Goal: Information Seeking & Learning: Learn about a topic

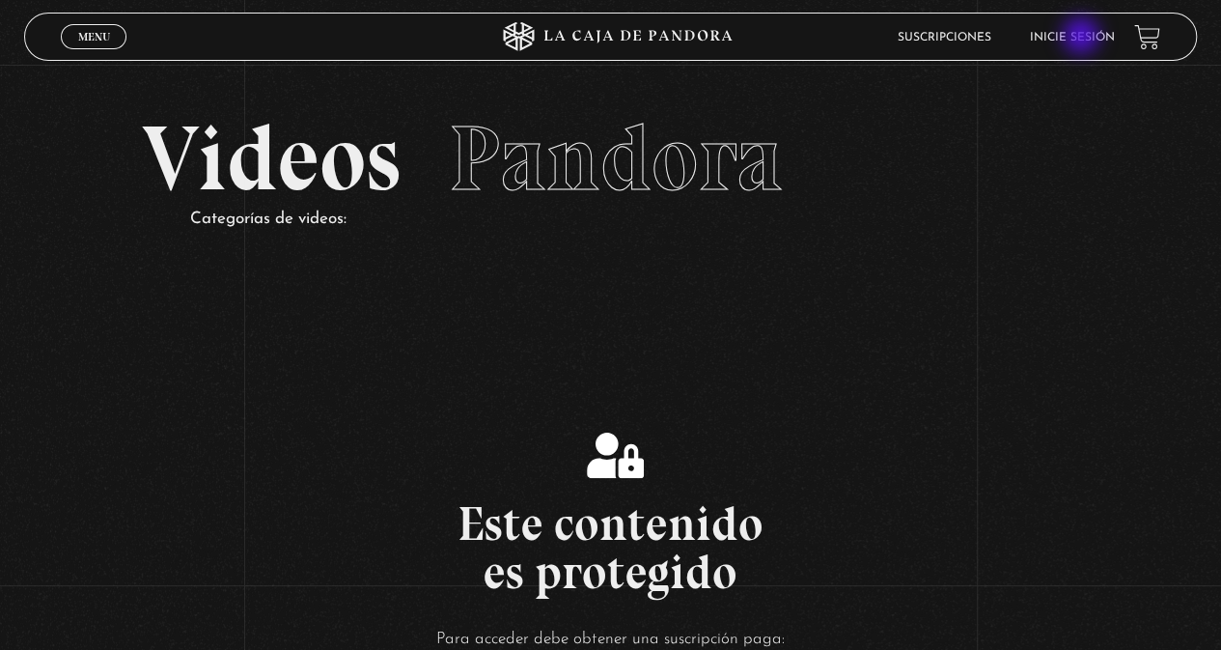
click at [1083, 38] on link "Inicie sesión" at bounding box center [1072, 38] width 85 height 12
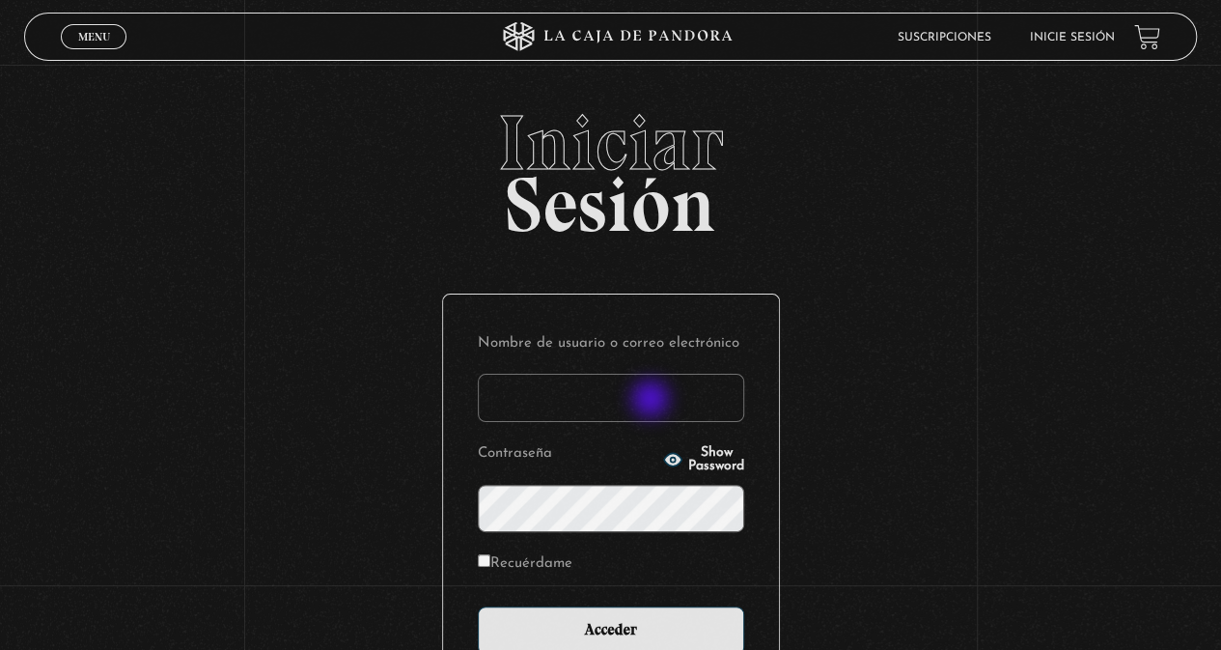
click at [653, 401] on input "Nombre de usuario o correo electrónico" at bounding box center [611, 398] width 266 height 48
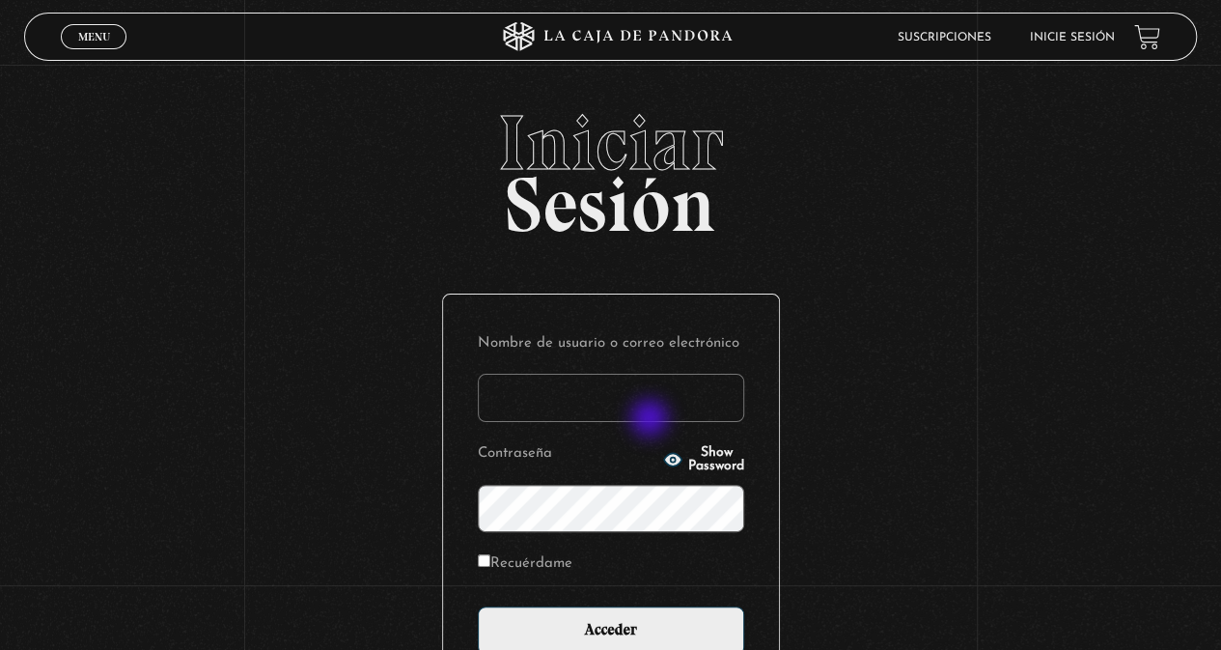
type input "ema2025"
click at [478, 606] on input "Acceder" at bounding box center [611, 630] width 266 height 48
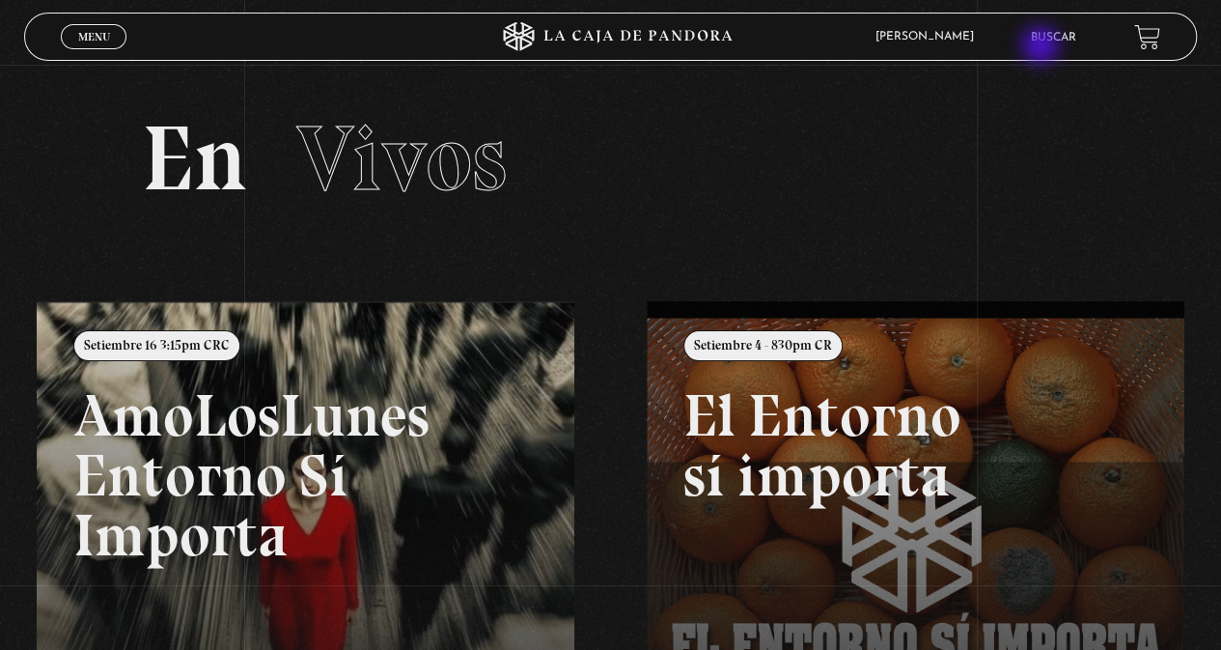
click at [1053, 40] on link "Buscar" at bounding box center [1053, 38] width 45 height 12
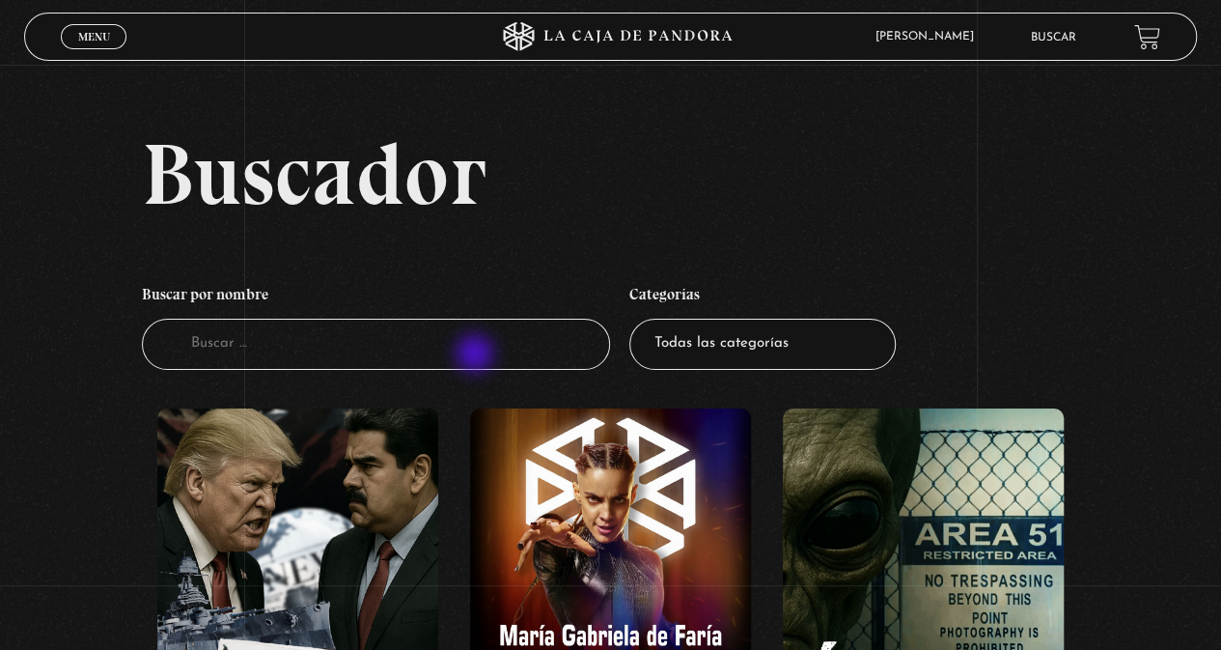
click at [477, 355] on input "Buscador" at bounding box center [376, 344] width 469 height 51
type input "marcial ma"
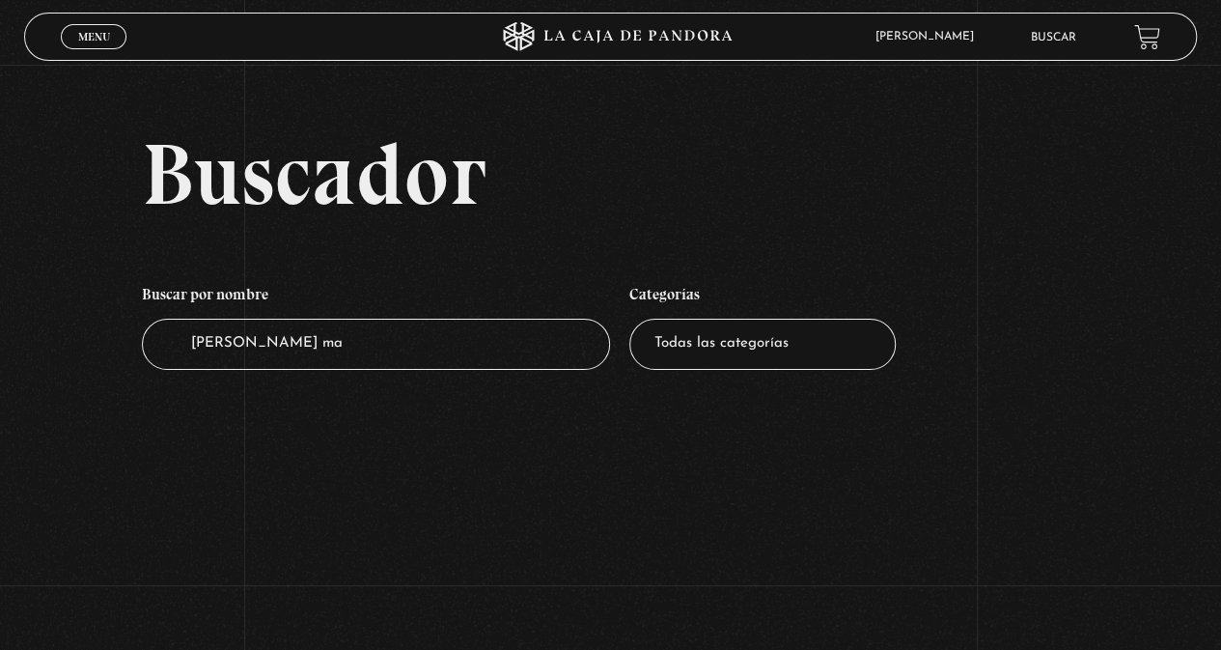
click at [477, 355] on input "marcial ma" at bounding box center [376, 344] width 469 height 51
type input "[PERSON_NAME]"
click at [472, 354] on input "[PERSON_NAME]" at bounding box center [376, 344] width 469 height 51
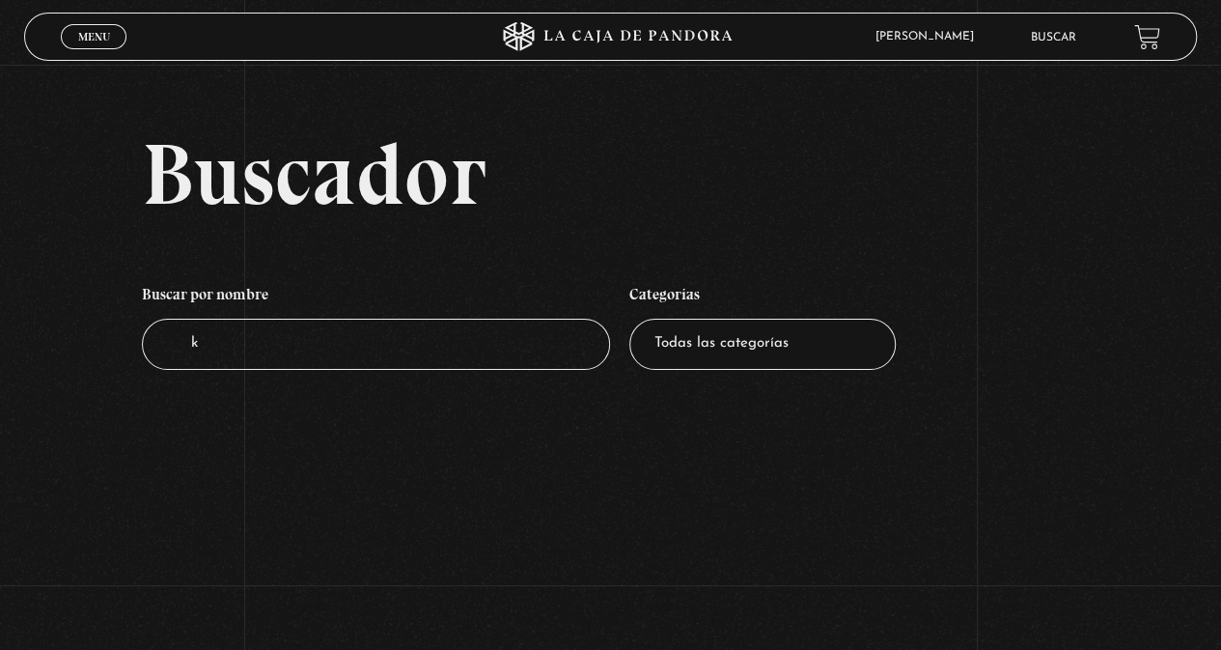
type input "kk"
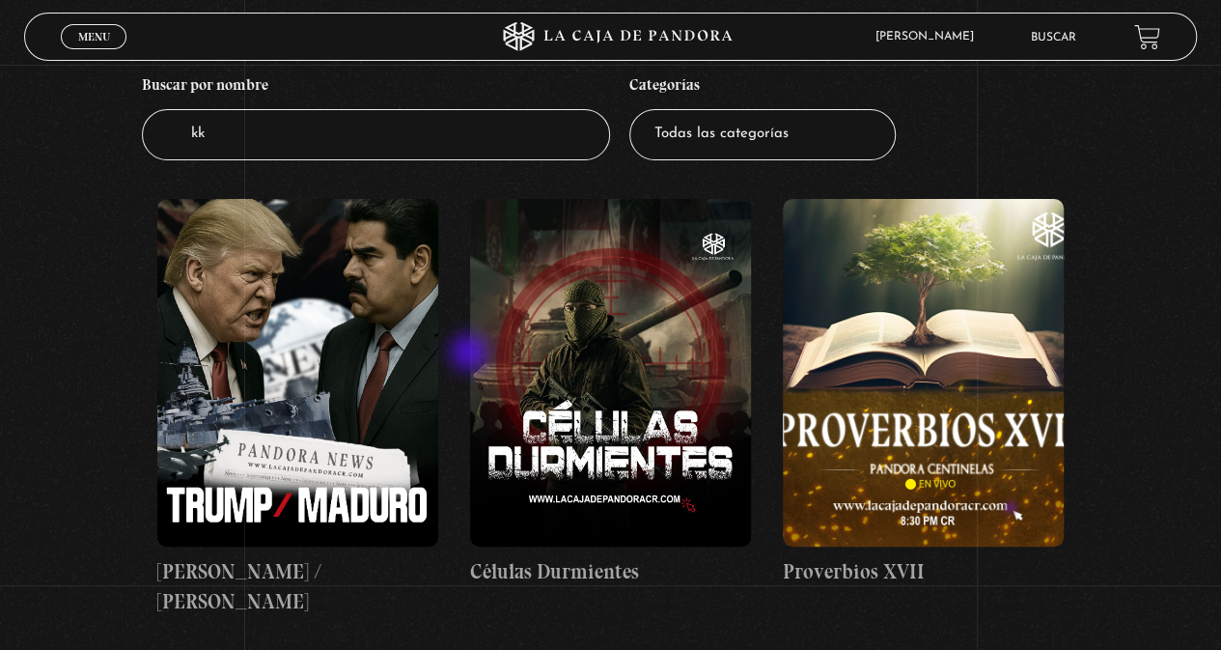
scroll to position [180, 0]
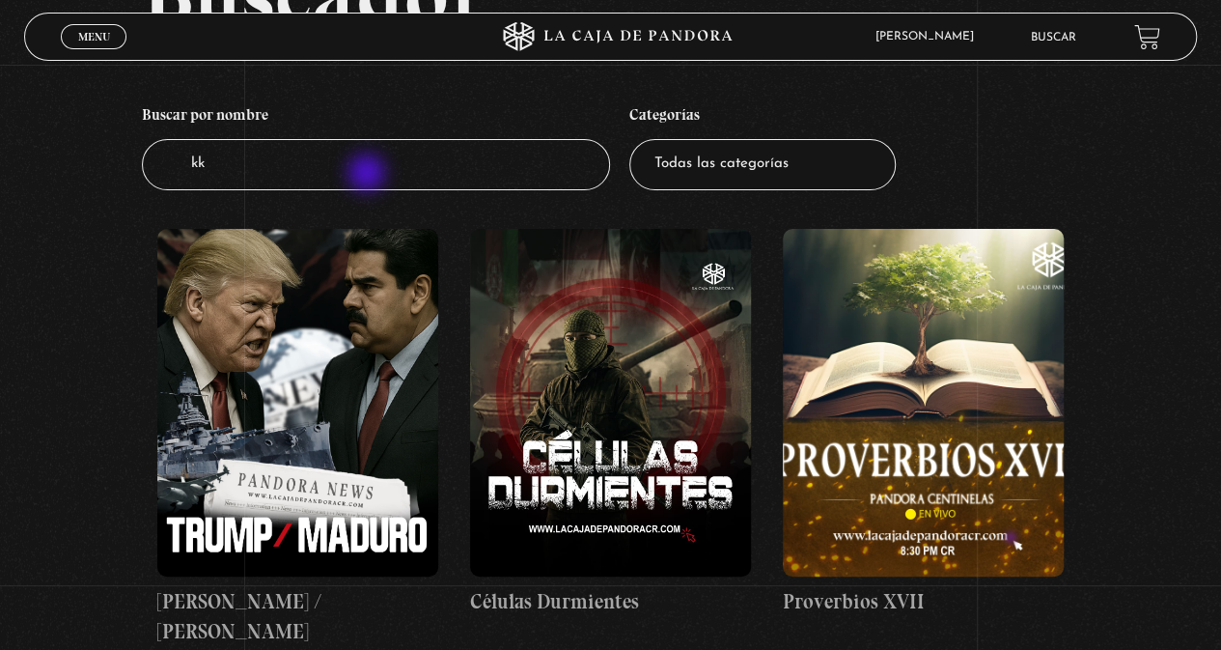
click at [369, 175] on input "kk" at bounding box center [376, 164] width 469 height 51
type input "k"
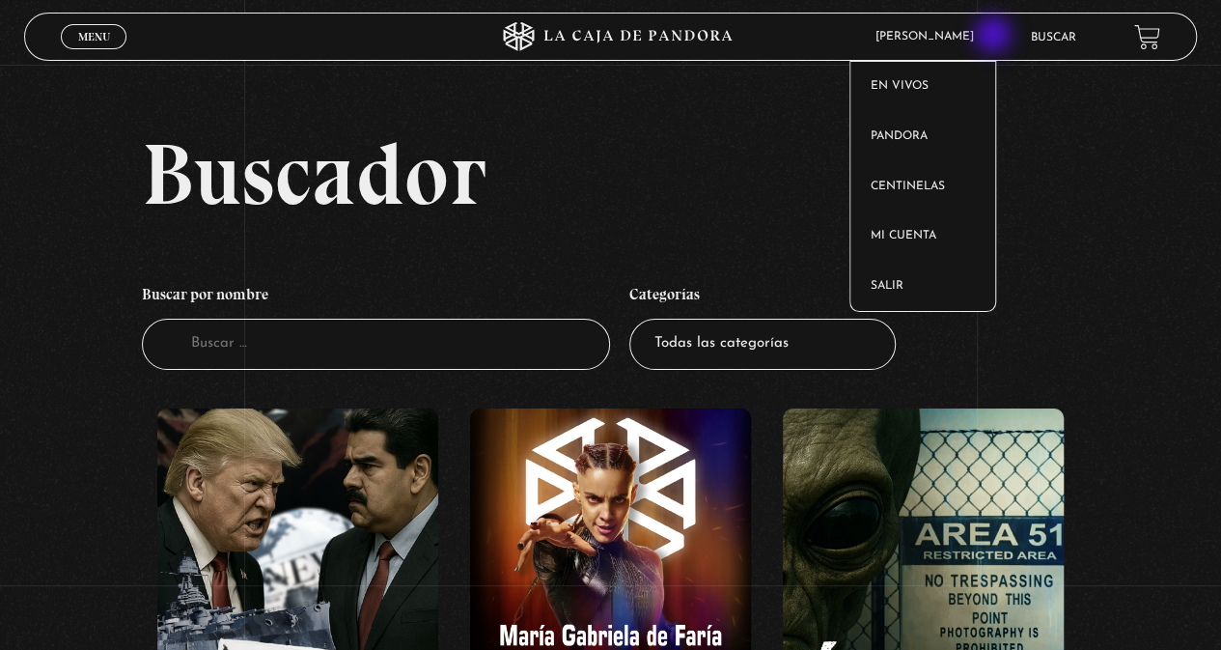
click at [994, 37] on span "[PERSON_NAME]" at bounding box center [929, 37] width 127 height 12
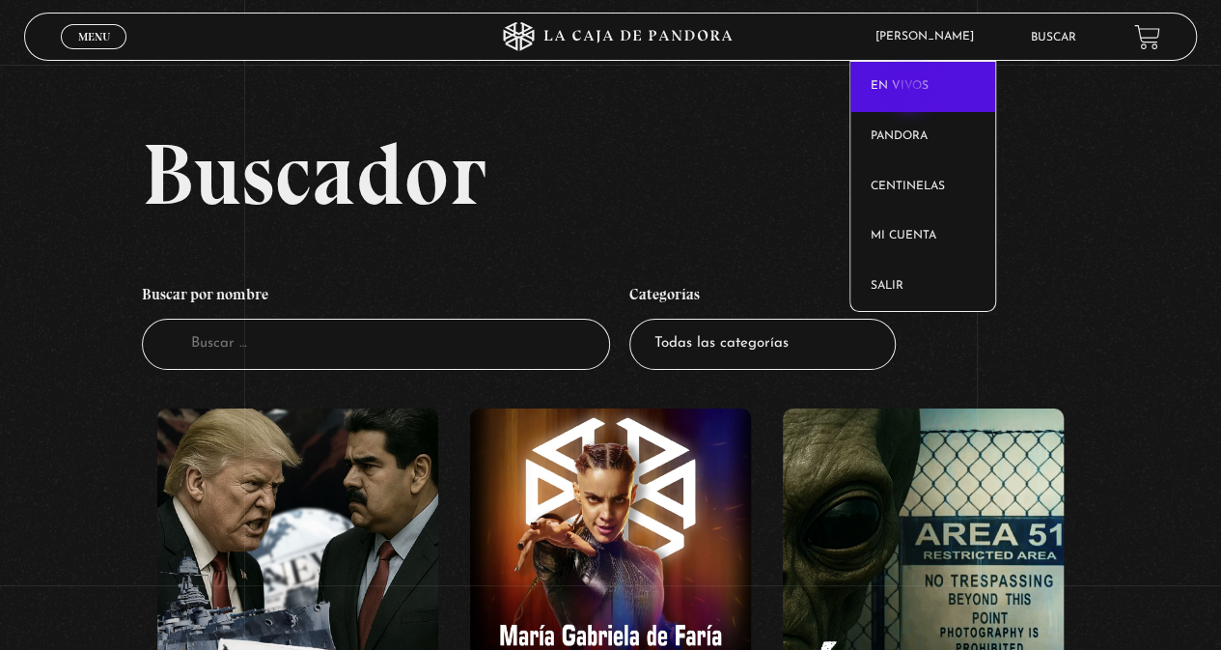
click at [912, 93] on link "En vivos" at bounding box center [923, 87] width 145 height 50
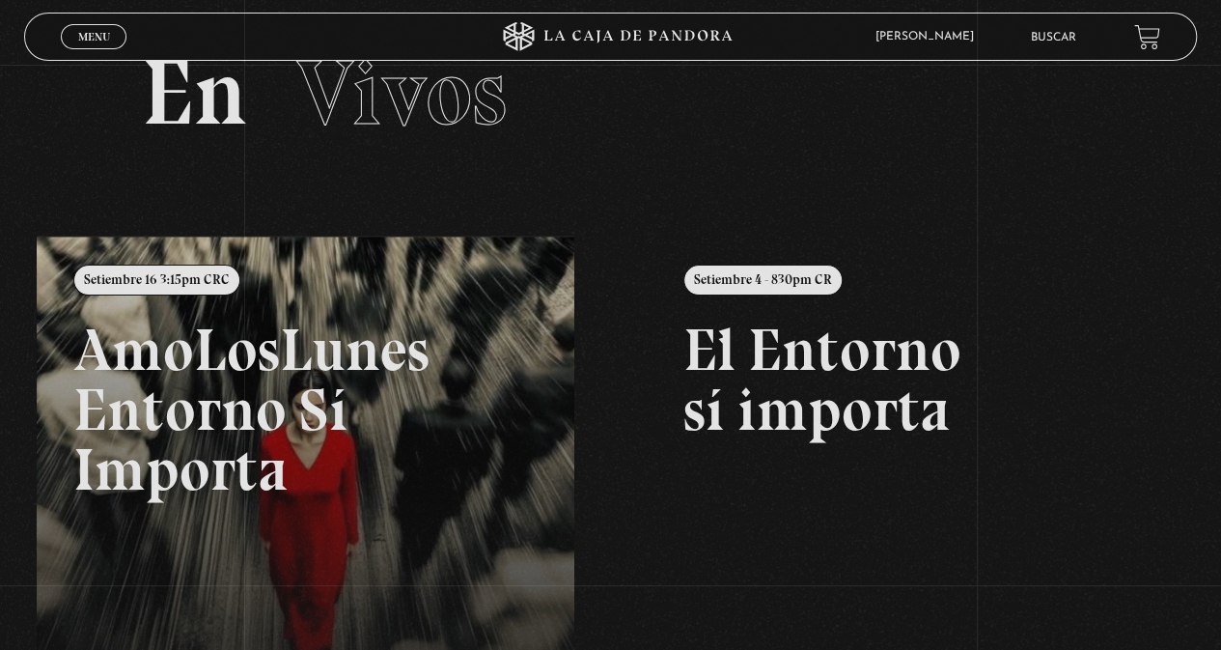
scroll to position [97, 0]
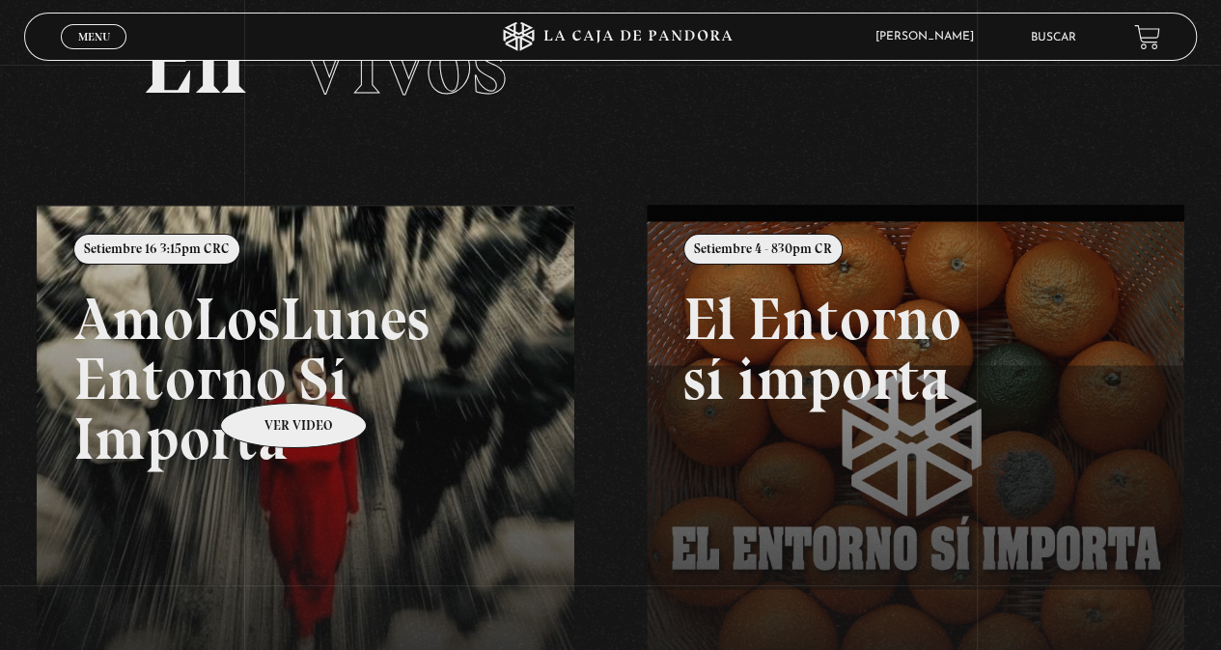
click at [268, 374] on link at bounding box center [647, 530] width 1221 height 650
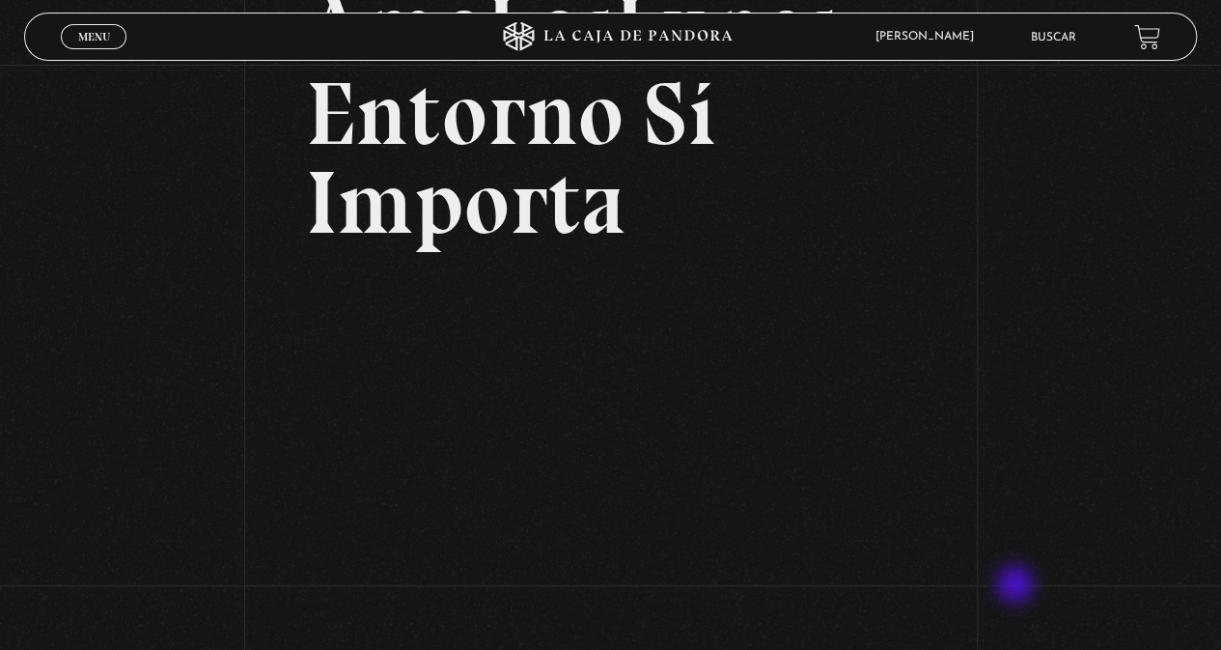
scroll to position [193, 0]
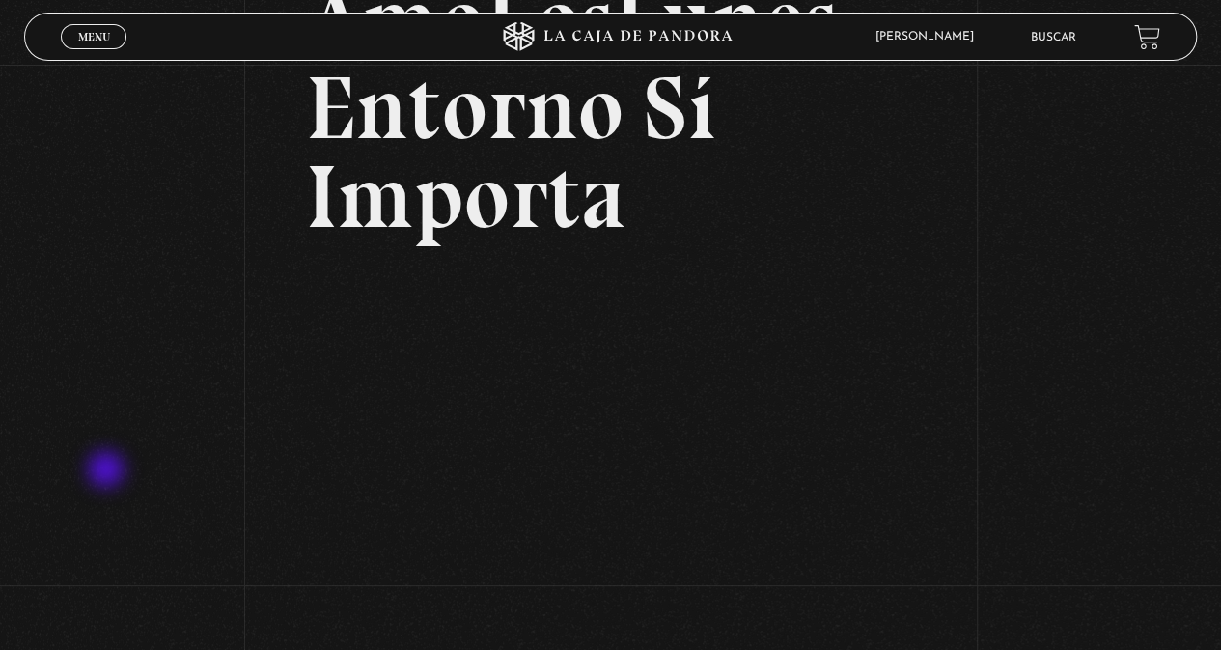
click at [108, 471] on div "Volver Setiembre 16 3:15pm CRC AmoLosLunes Entorno Sí Importa" at bounding box center [610, 501] width 1221 height 1258
click at [105, 392] on div "Volver Setiembre 16 3:15pm CRC AmoLosLunes Entorno Sí Importa" at bounding box center [610, 501] width 1221 height 1258
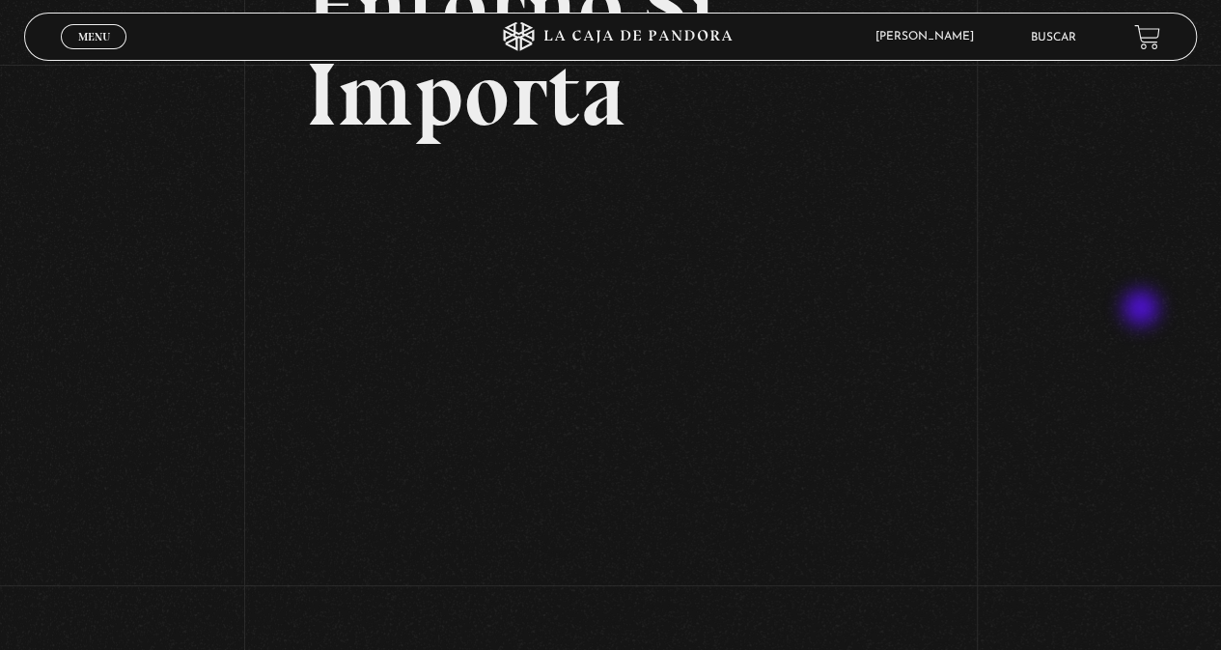
scroll to position [268, 0]
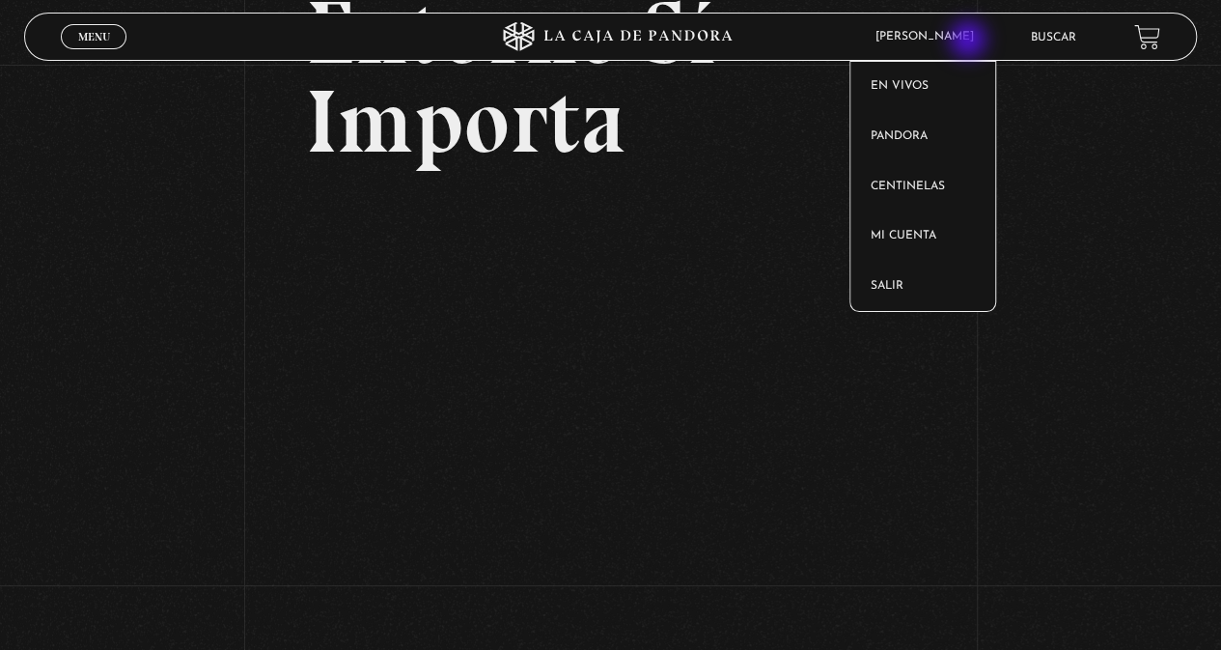
click at [971, 42] on span "[PERSON_NAME]" at bounding box center [929, 37] width 127 height 12
click at [958, 26] on article "Ericka Mendez Alas En vivos Pandora Centinelas Mi cuenta Salir" at bounding box center [939, 36] width 147 height 44
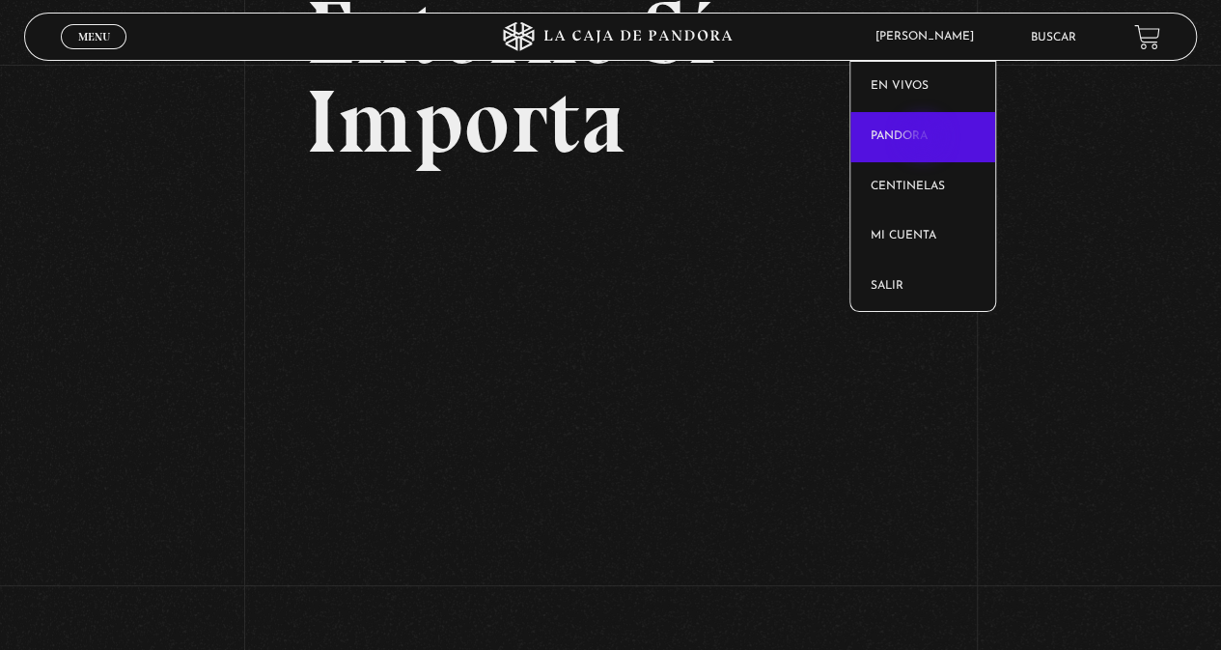
click at [925, 139] on link "Pandora" at bounding box center [923, 137] width 145 height 50
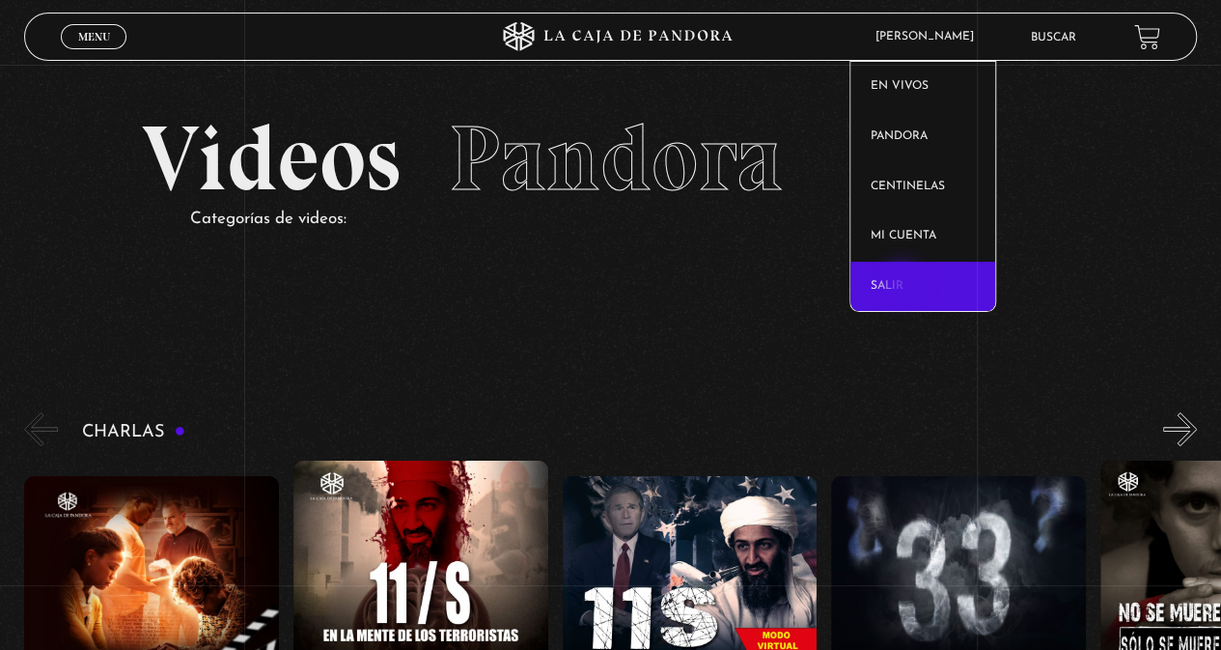
click at [904, 285] on link "Salir" at bounding box center [923, 287] width 145 height 50
